Goal: Navigation & Orientation: Find specific page/section

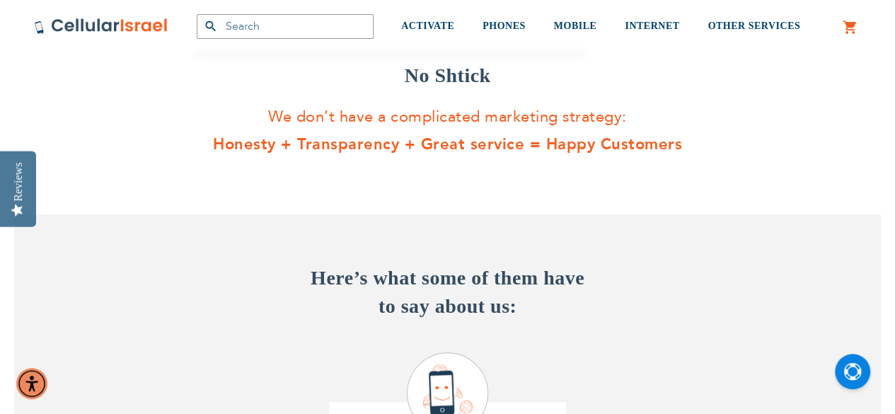
scroll to position [431, 0]
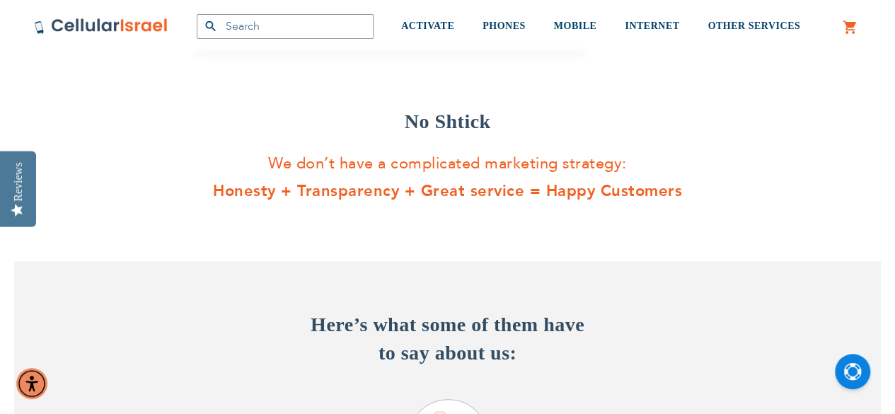
click at [256, 29] on input "text" at bounding box center [285, 26] width 177 height 25
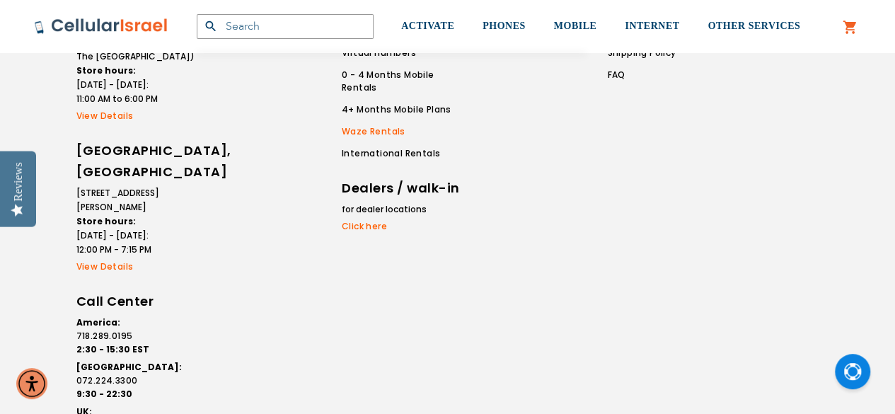
scroll to position [2837, 0]
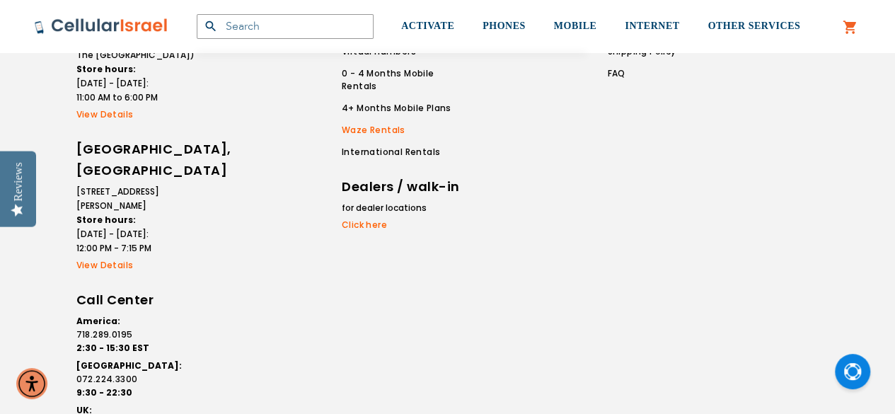
click at [361, 124] on link "Waze Rentals" at bounding box center [406, 130] width 129 height 13
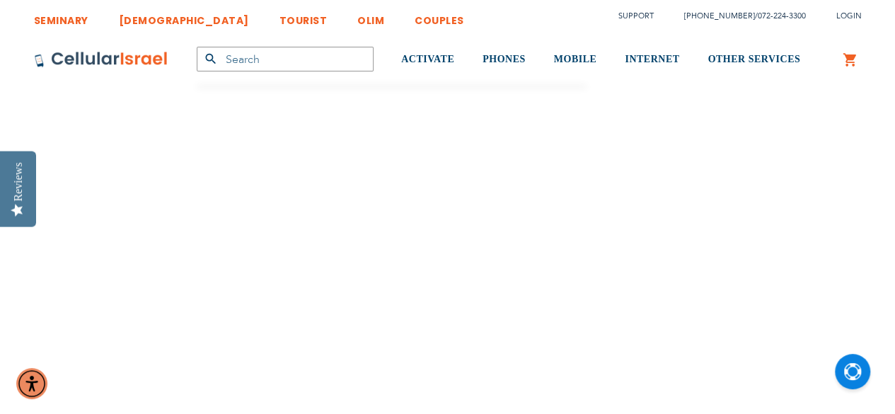
click at [279, 22] on link "TOURIST" at bounding box center [303, 17] width 48 height 26
